Goal: Find specific page/section: Find specific page/section

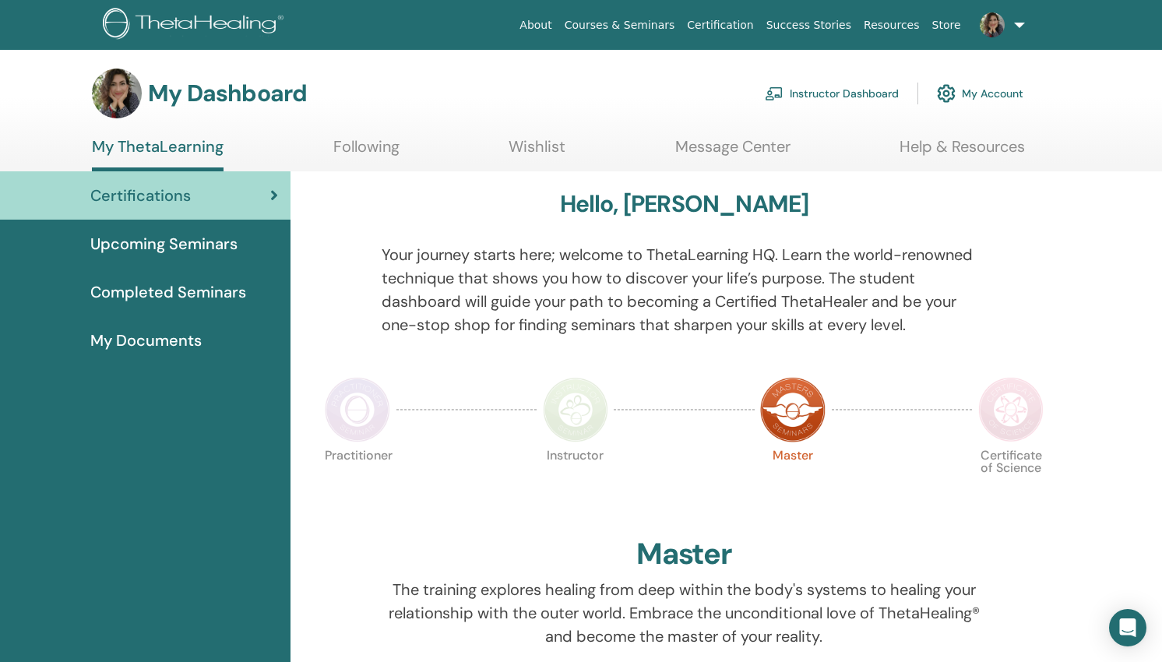
click at [809, 95] on link "Instructor Dashboard" at bounding box center [832, 93] width 134 height 34
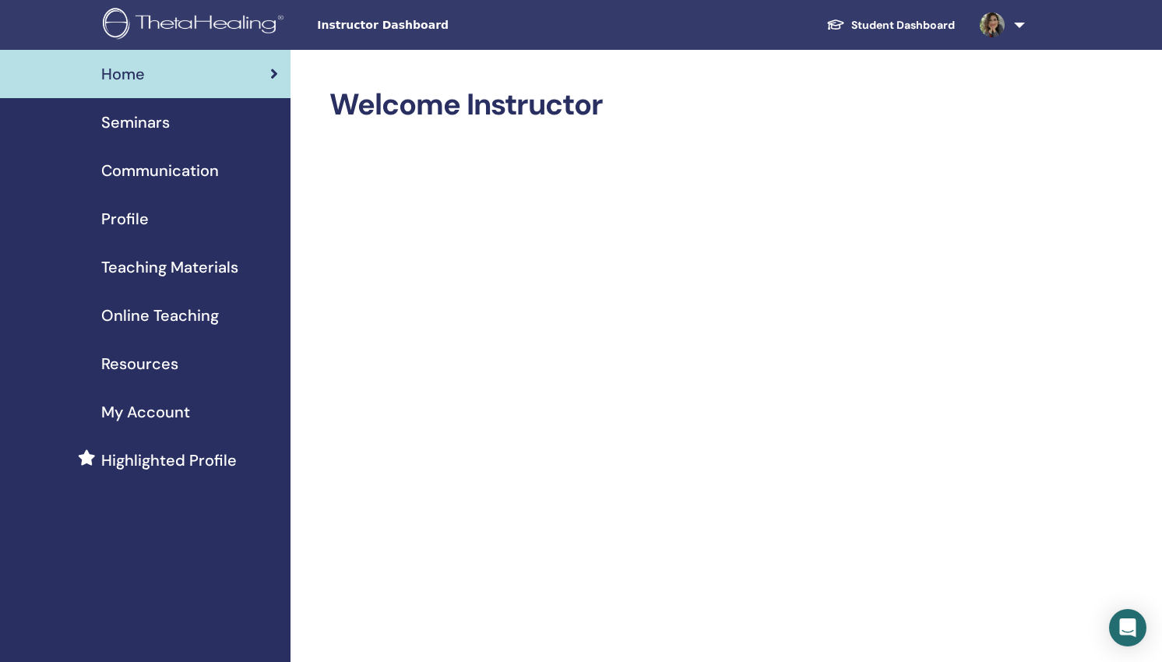
click at [151, 123] on span "Seminars" at bounding box center [135, 122] width 69 height 23
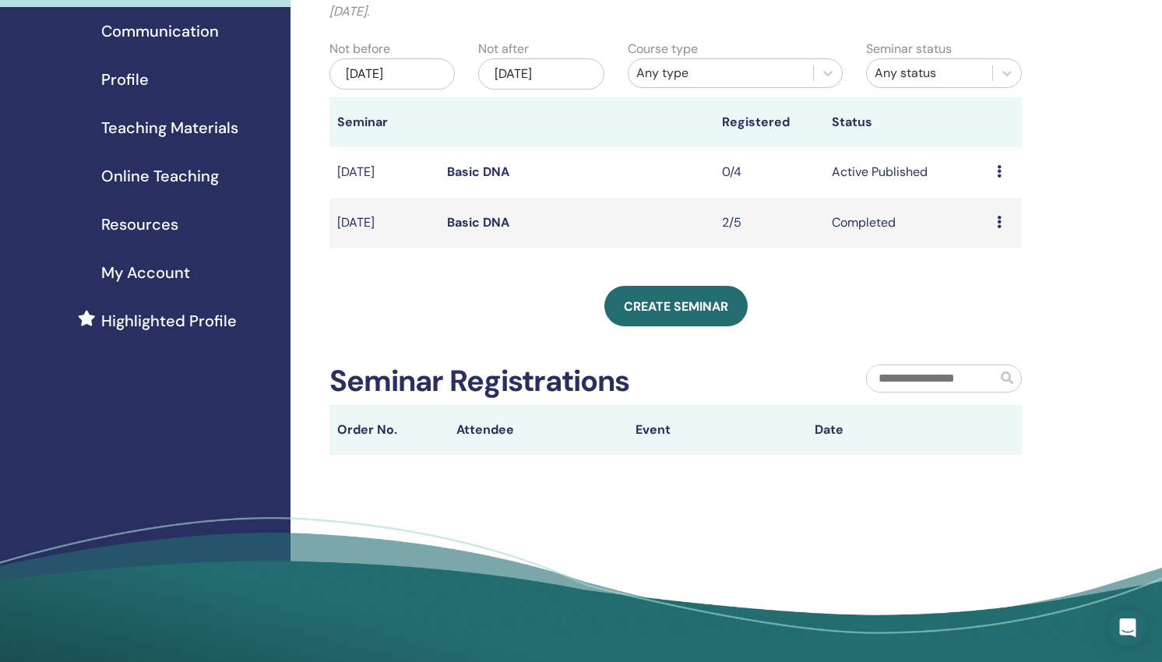
scroll to position [147, 0]
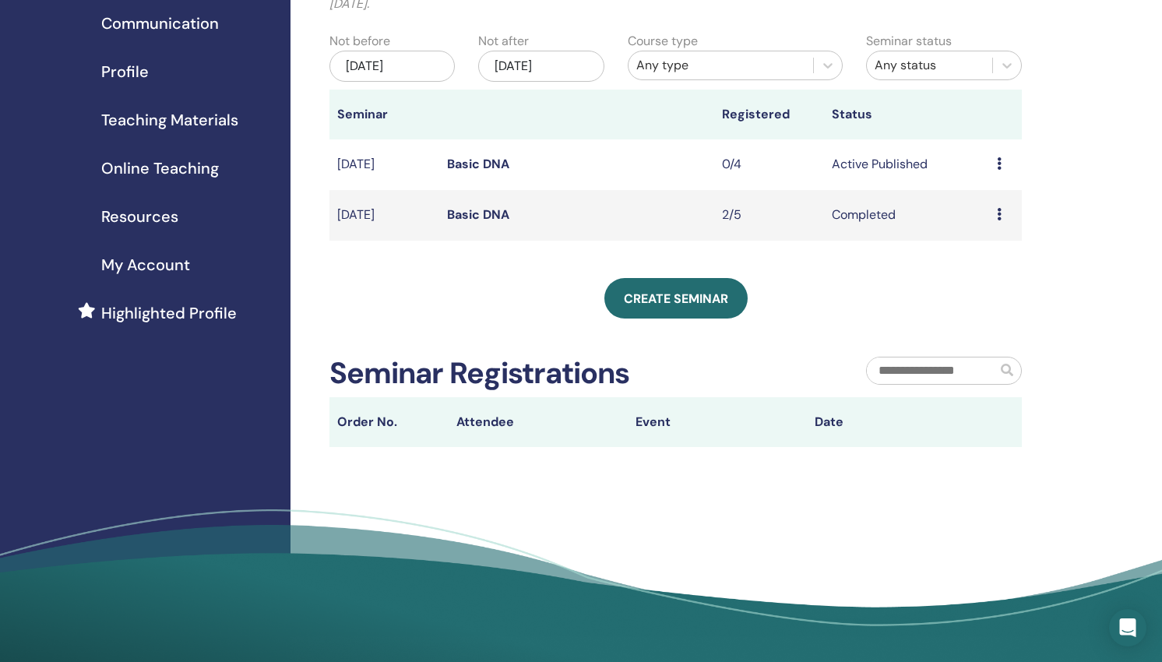
click at [463, 160] on link "Basic DNA" at bounding box center [478, 164] width 62 height 16
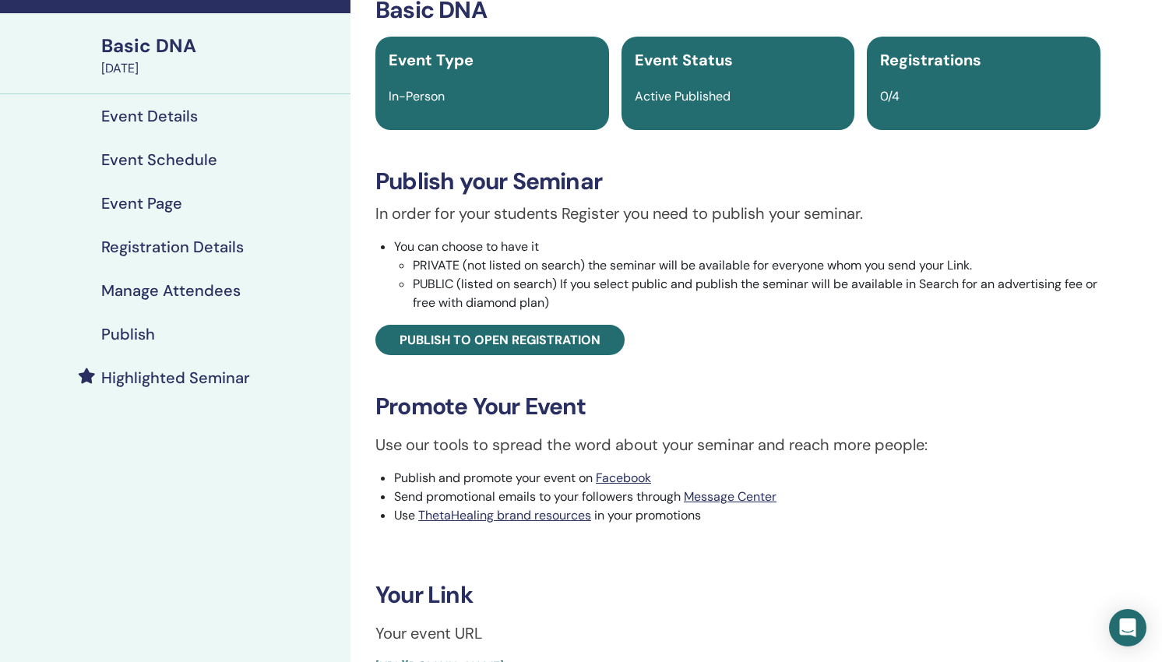
scroll to position [253, 0]
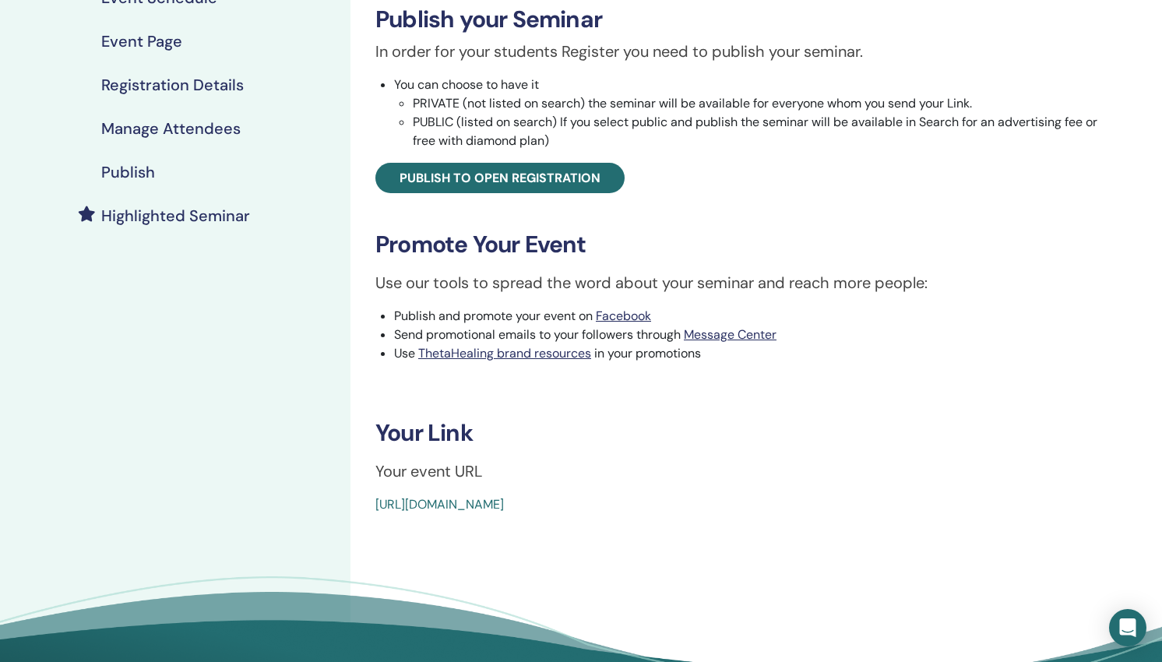
drag, startPoint x: 733, startPoint y: 501, endPoint x: 363, endPoint y: 508, distance: 369.9
click at [363, 508] on div "Basic DNA Event Type In-Person Event Status Active Published Registrations 0/4 …" at bounding box center [738, 174] width 756 height 680
copy link "https://www.thetahealing.com/seminar-378346-details.html"
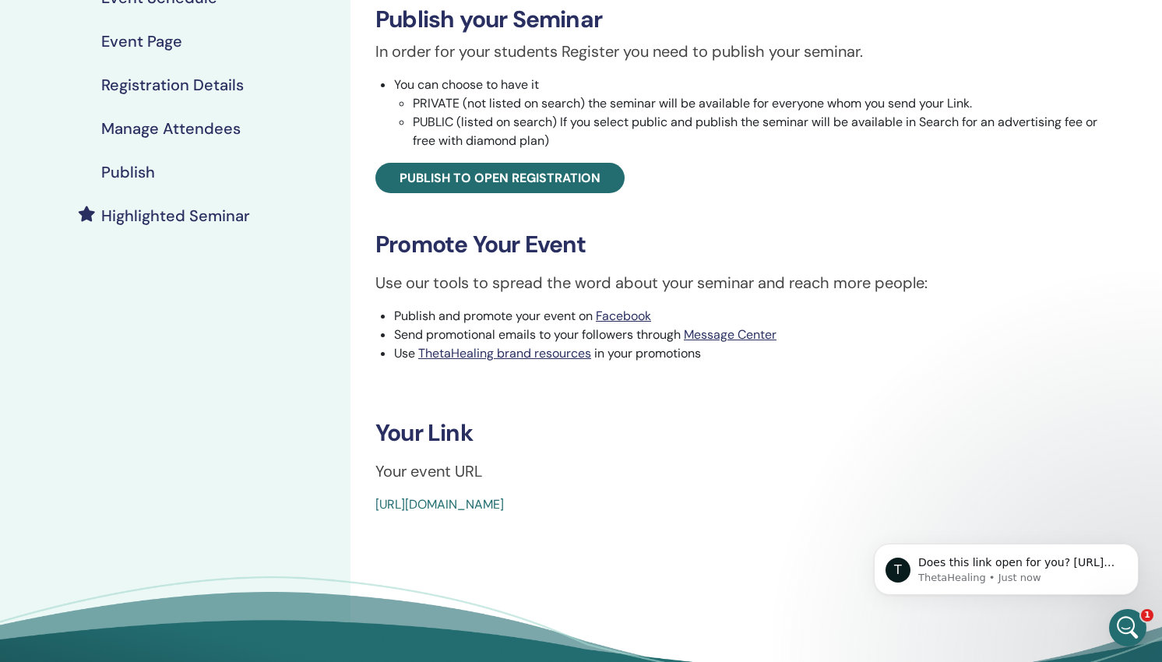
scroll to position [0, 0]
